Goal: Task Accomplishment & Management: Manage account settings

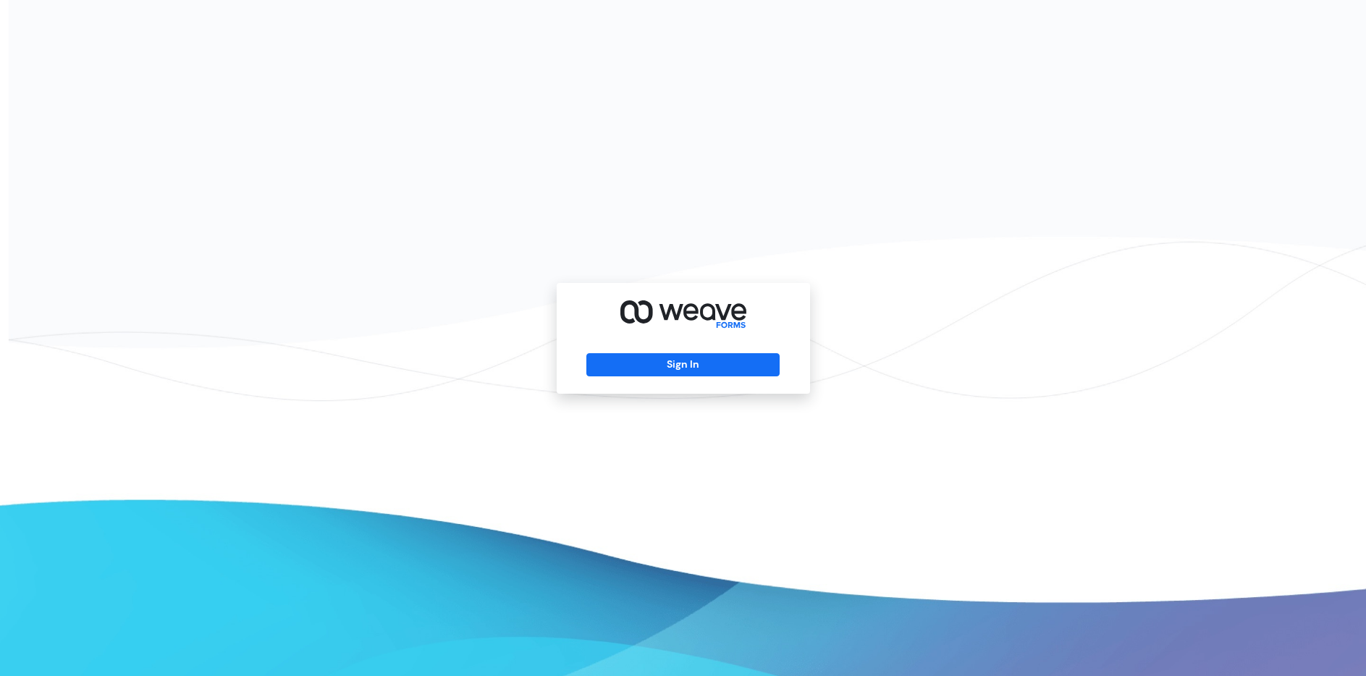
click at [620, 191] on div "Sign In" at bounding box center [683, 338] width 1366 height 676
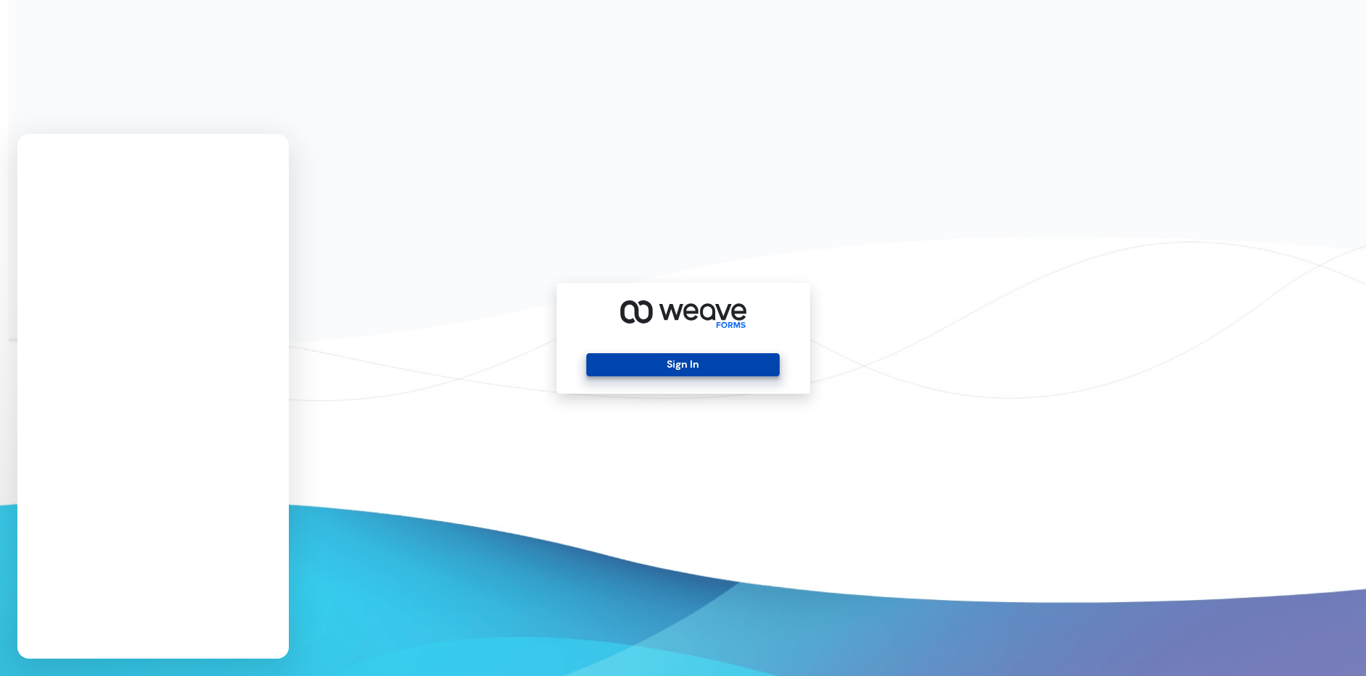
click at [638, 367] on button "Sign In" at bounding box center [682, 364] width 193 height 23
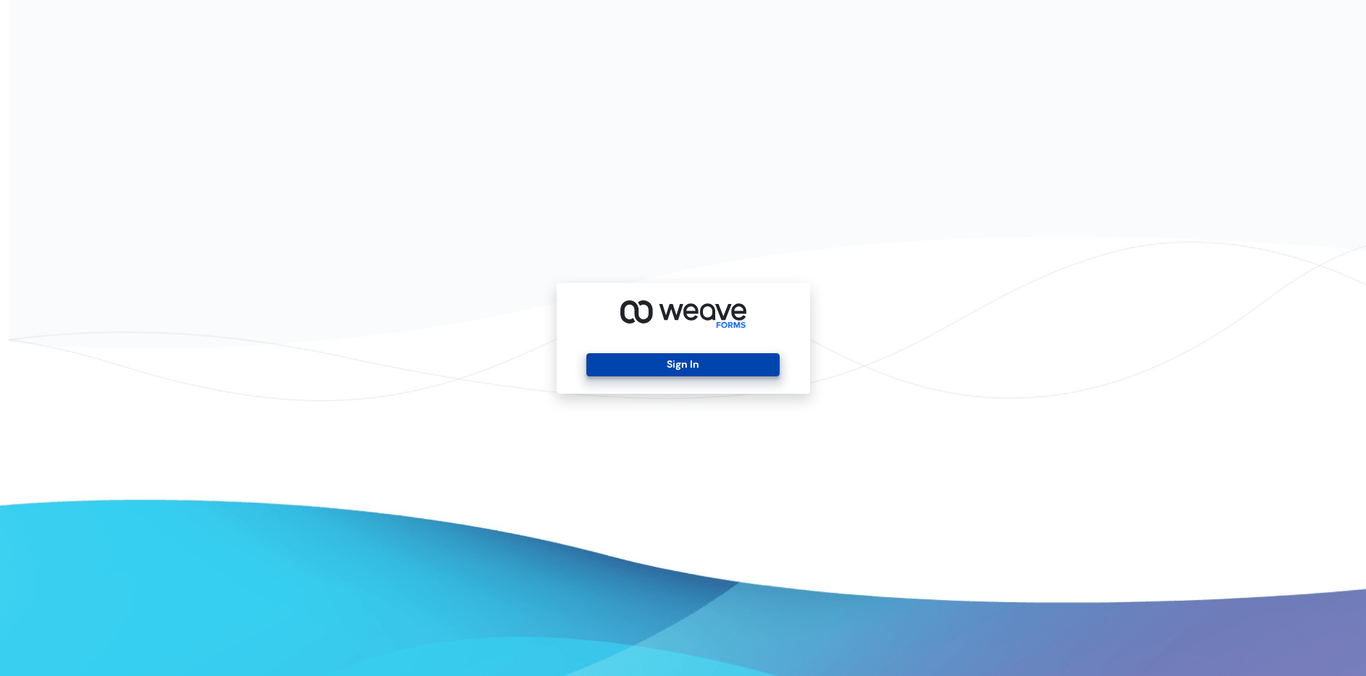
click at [682, 360] on button "Sign In" at bounding box center [682, 364] width 193 height 23
